Goal: Task Accomplishment & Management: Complete application form

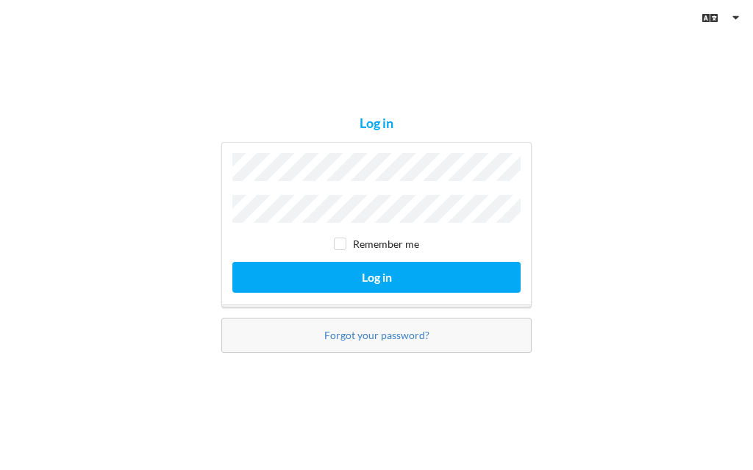
click at [376, 292] on button "Log in" at bounding box center [376, 277] width 288 height 30
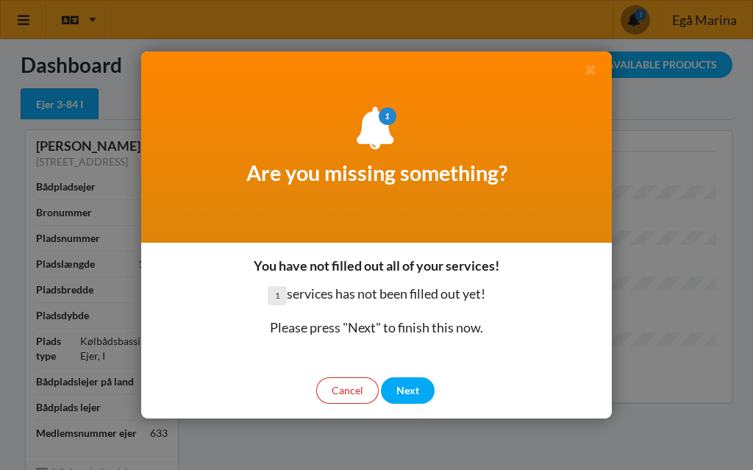
click at [414, 393] on div "Next" at bounding box center [408, 390] width 54 height 26
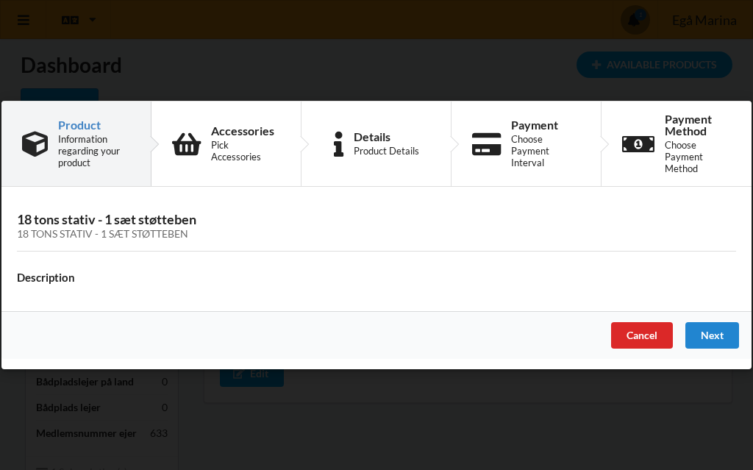
click at [720, 333] on div "Next" at bounding box center [712, 335] width 54 height 26
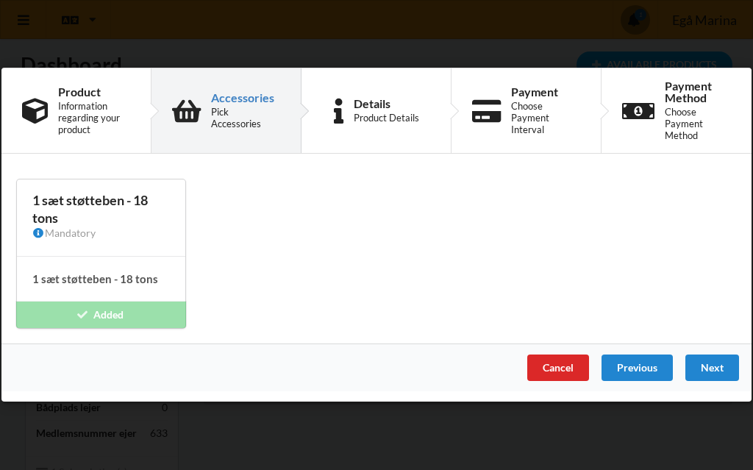
click at [714, 365] on div "Next" at bounding box center [712, 368] width 54 height 26
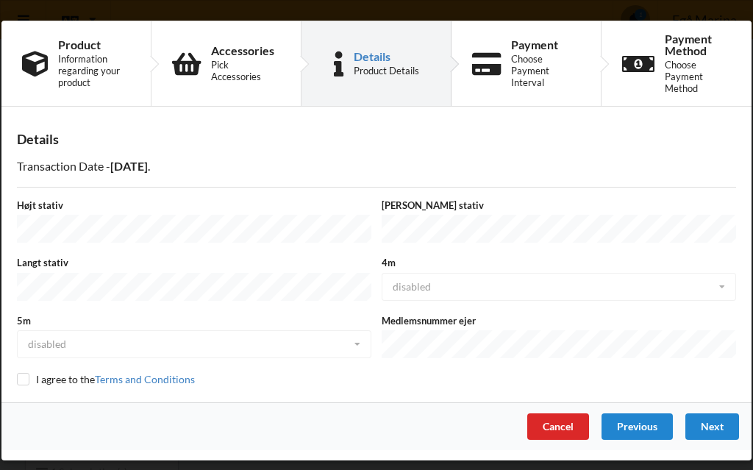
click at [16, 384] on div "Details Transaction Date - 2026-02-15 . Højt stativ Bredt stativ Langt stativ 4…" at bounding box center [376, 259] width 750 height 285
click at [24, 373] on input "checkbox" at bounding box center [23, 379] width 12 height 12
checkbox input "true"
click at [724, 416] on div "Next" at bounding box center [712, 426] width 54 height 26
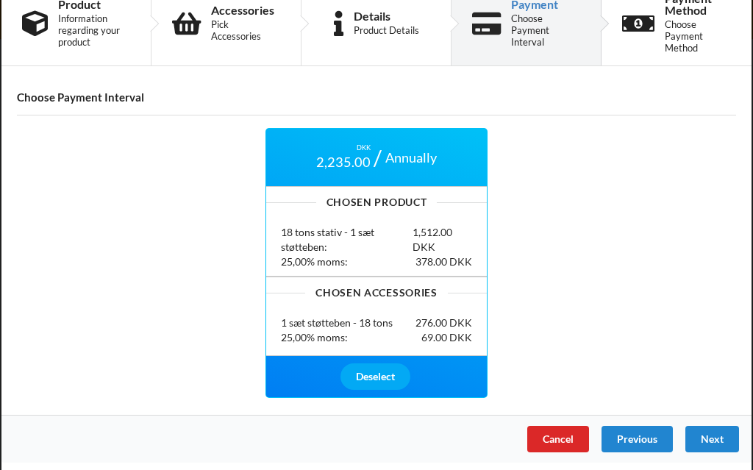
scroll to position [40, 0]
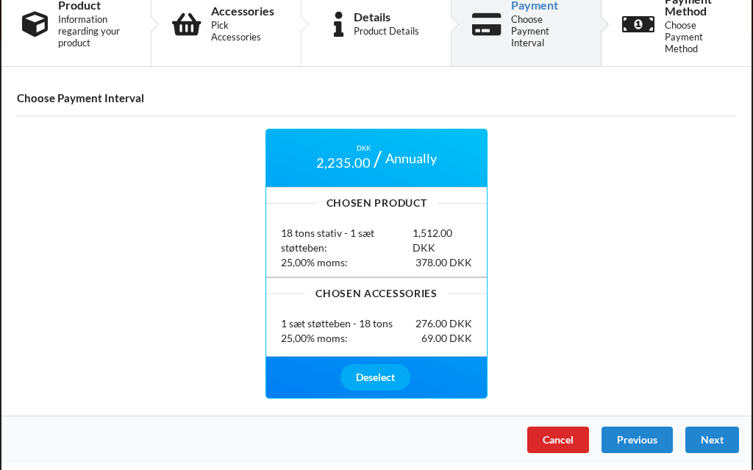
click at [721, 440] on div "Next" at bounding box center [712, 439] width 54 height 26
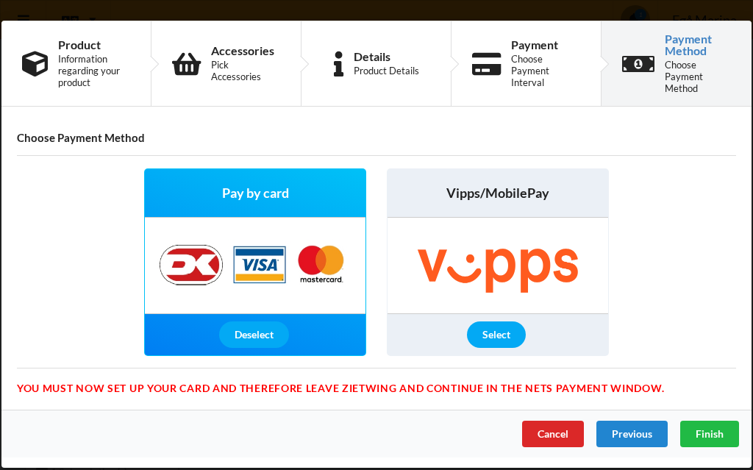
scroll to position [0, 0]
click at [716, 434] on span "Finish" at bounding box center [709, 433] width 28 height 12
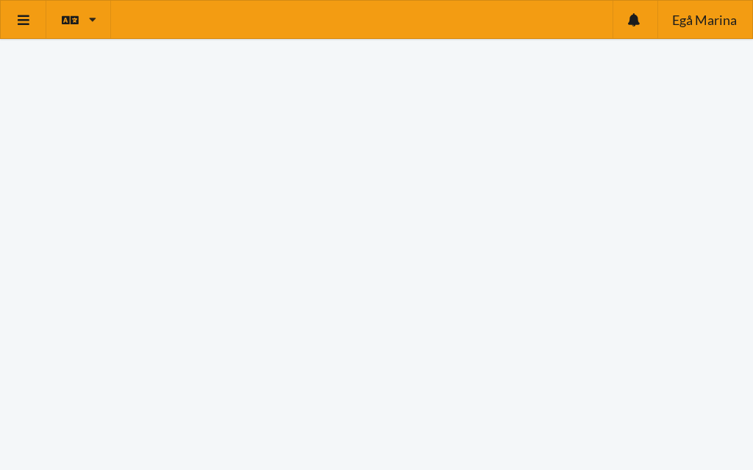
click at [21, 21] on icon at bounding box center [23, 19] width 15 height 13
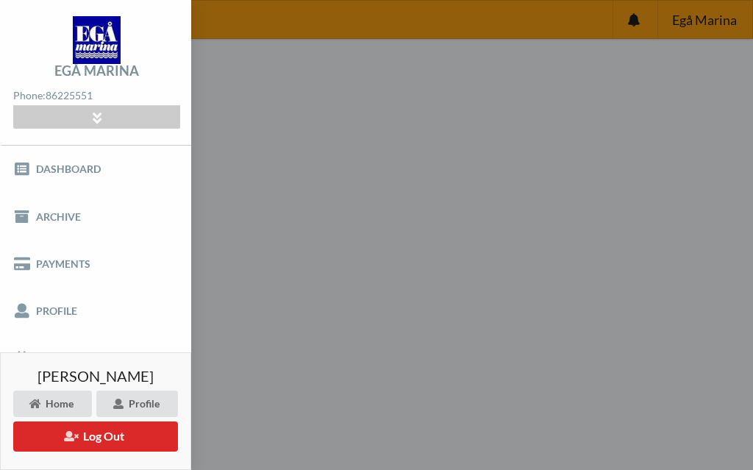
click at [46, 260] on link "Payments" at bounding box center [95, 263] width 191 height 47
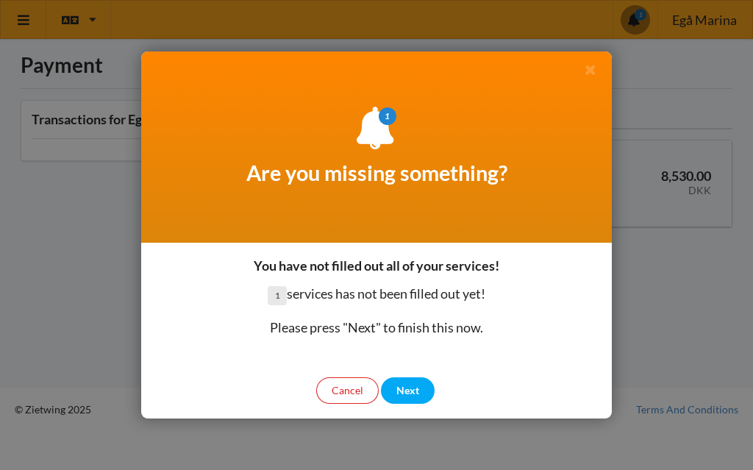
click at [348, 396] on div "Cancel" at bounding box center [347, 390] width 62 height 26
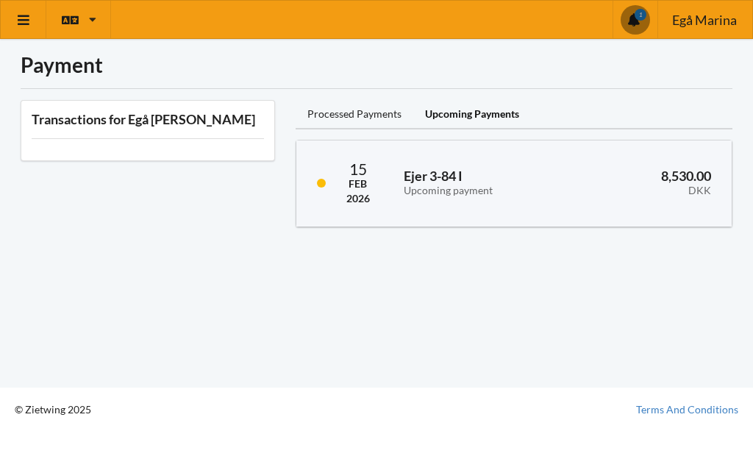
click at [21, 18] on icon at bounding box center [23, 19] width 15 height 13
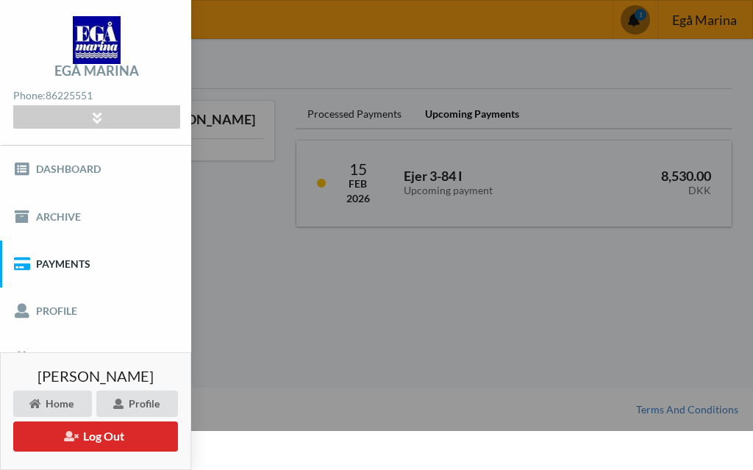
click at [48, 263] on link "Payments" at bounding box center [95, 263] width 191 height 47
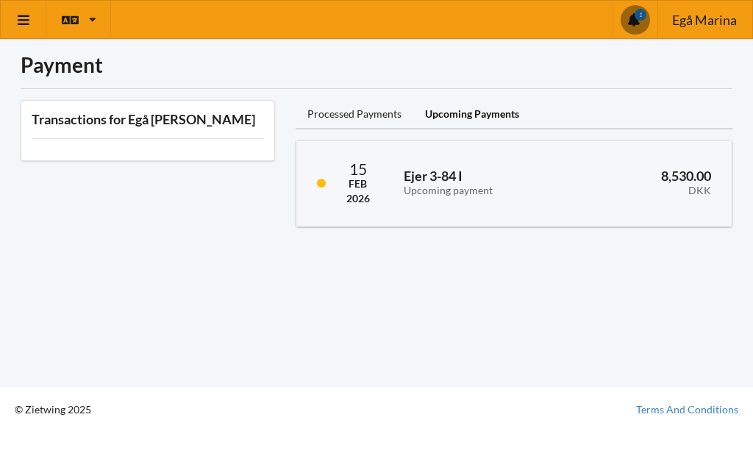
click at [72, 126] on h3 "Transactions for Egå [PERSON_NAME]" at bounding box center [148, 119] width 232 height 17
